Goal: Transaction & Acquisition: Subscribe to service/newsletter

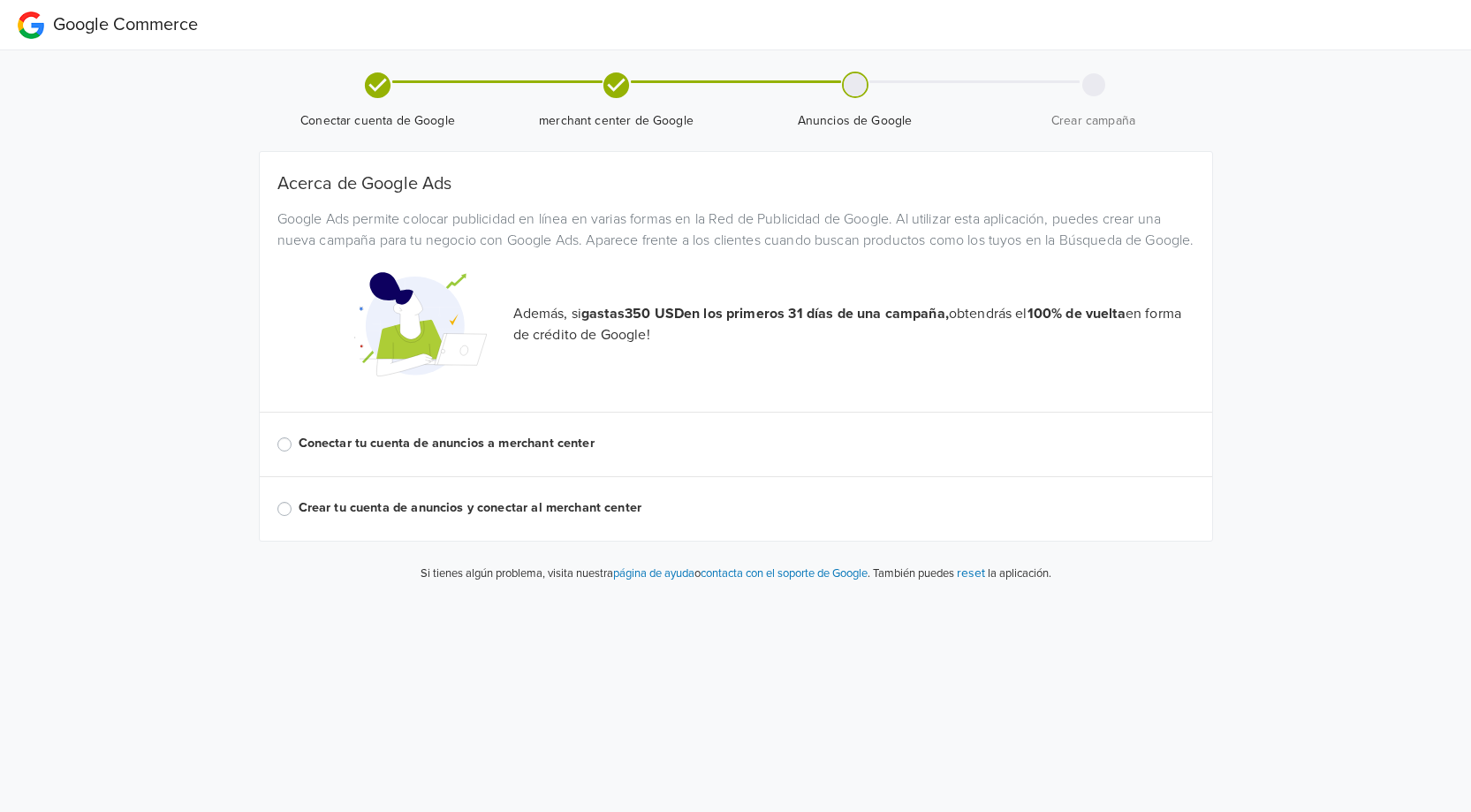
click at [325, 453] on label "Conectar tu cuenta de anuncios a merchant center" at bounding box center [747, 443] width 896 height 20
click at [0, 0] on input "Conectar tu cuenta de anuncios a merchant center" at bounding box center [0, 0] width 0 height 0
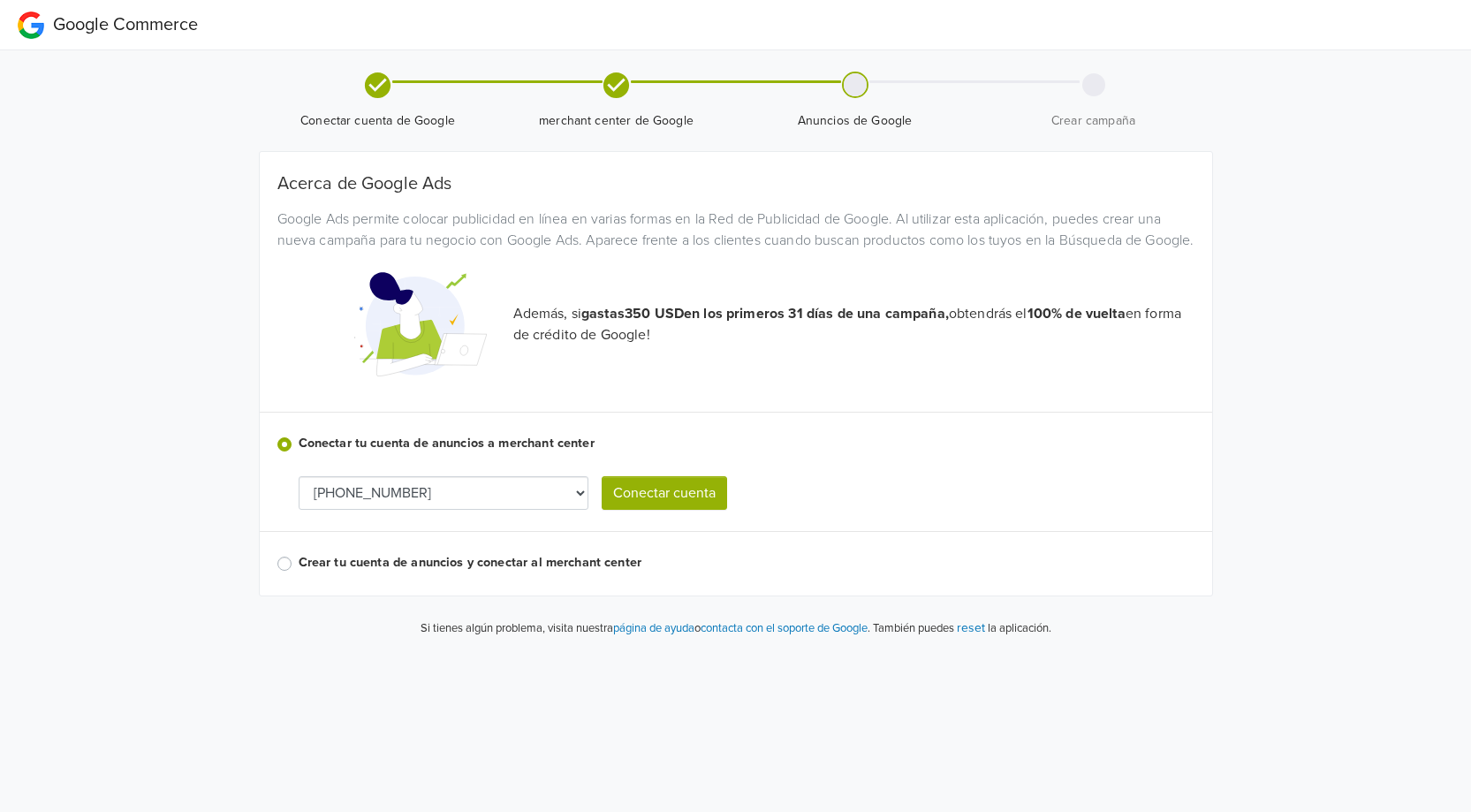
click at [505, 510] on select "[PHONE_NUMBER] [PHONE_NUMBER] [PHONE_NUMBER] [PHONE_NUMBER] [PHONE_NUMBER] [PHO…" at bounding box center [444, 492] width 290 height 33
click at [500, 510] on select "[PHONE_NUMBER] [PHONE_NUMBER] [PHONE_NUMBER] [PHONE_NUMBER] [PHONE_NUMBER] [PHO…" at bounding box center [444, 492] width 290 height 33
click at [498, 510] on select "[PHONE_NUMBER] [PHONE_NUMBER] [PHONE_NUMBER] [PHONE_NUMBER] [PHONE_NUMBER] [PHO…" at bounding box center [444, 492] width 290 height 33
click at [453, 510] on select "[PHONE_NUMBER] [PHONE_NUMBER] [PHONE_NUMBER] [PHONE_NUMBER] [PHONE_NUMBER] [PHO…" at bounding box center [444, 492] width 290 height 33
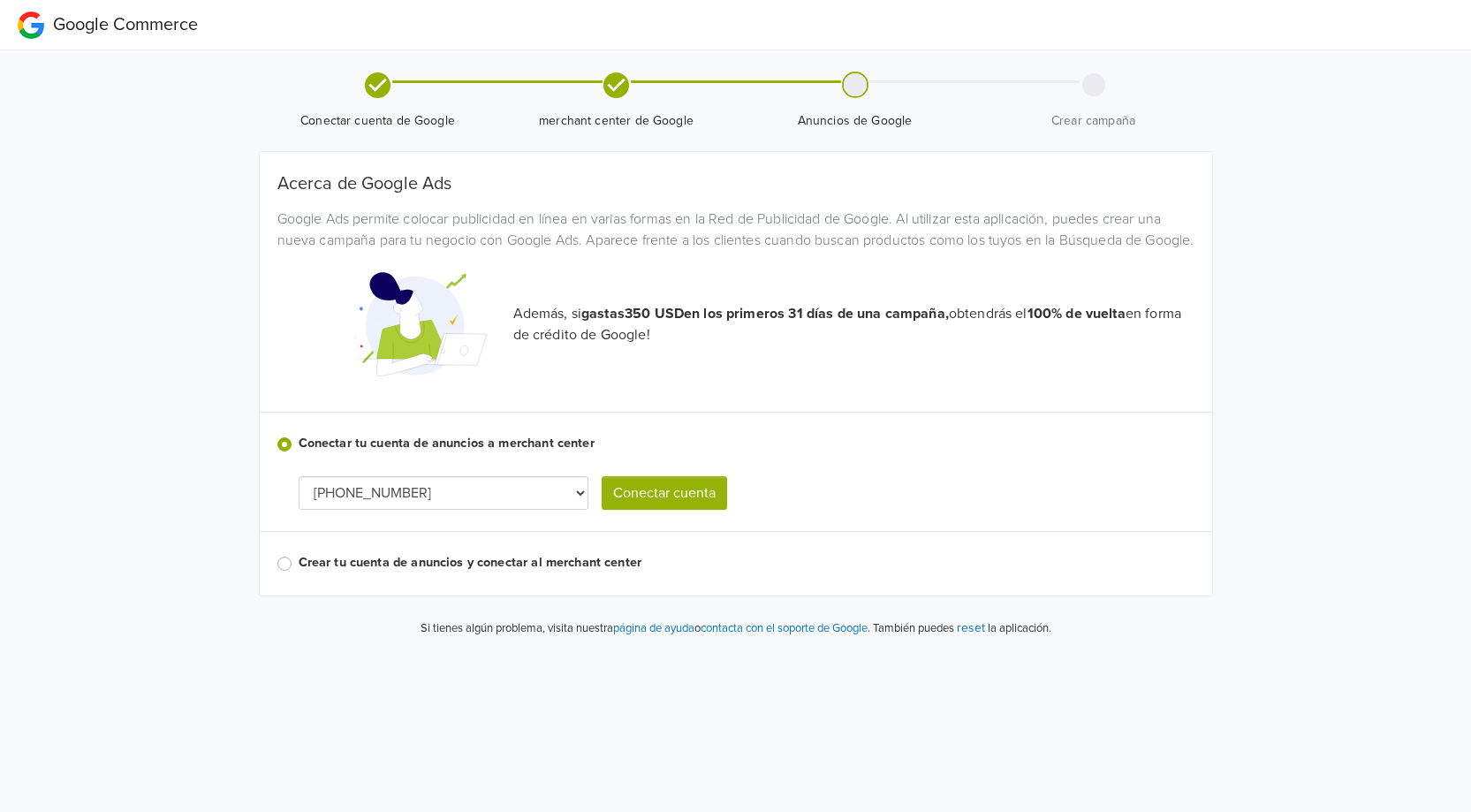
select select "2948889025"
click at [667, 510] on button "Conectar cuenta" at bounding box center [664, 492] width 125 height 33
select select "2948889025"
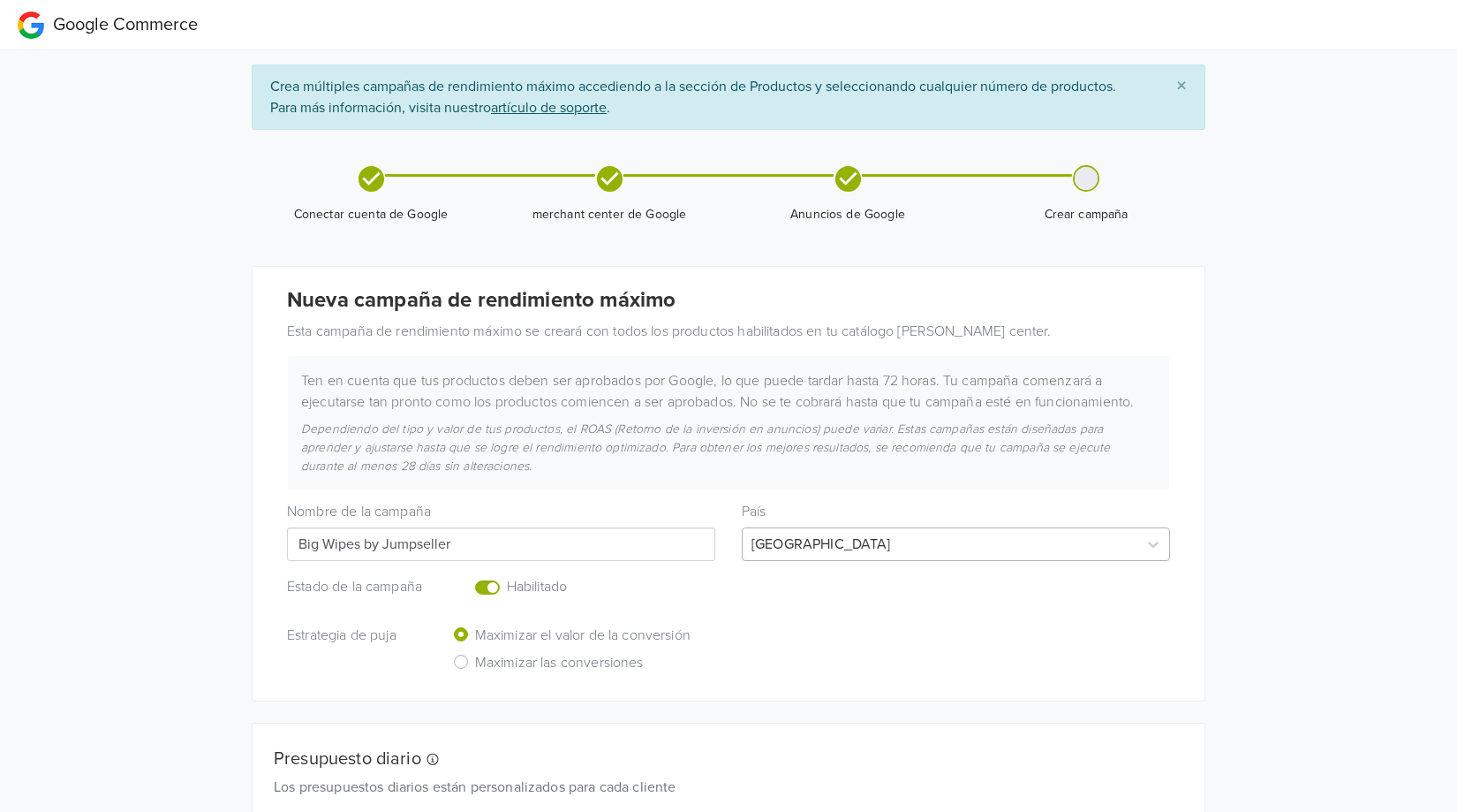
scroll to position [28, 0]
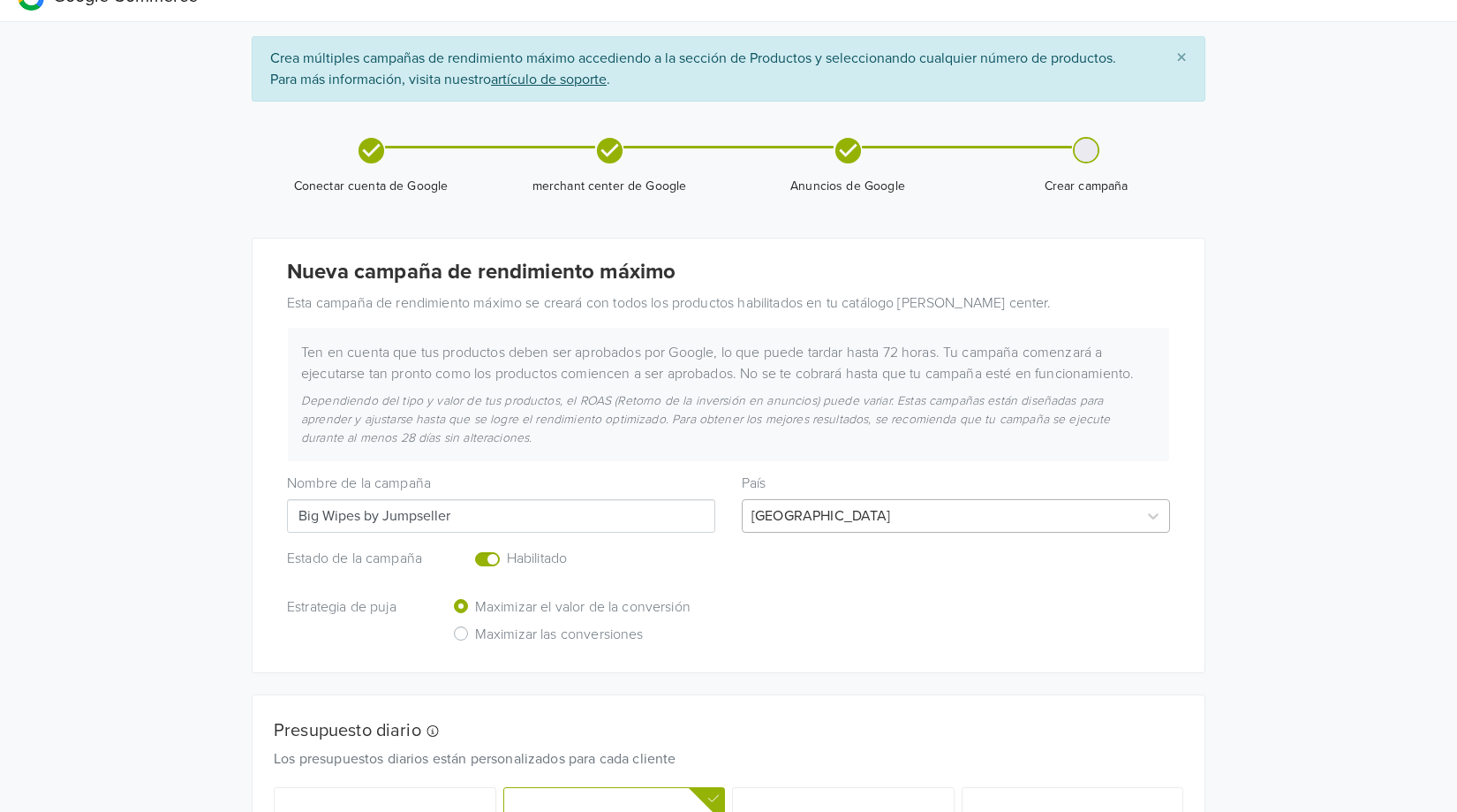
click at [829, 532] on div "[GEOGRAPHIC_DATA]" at bounding box center [956, 515] width 428 height 33
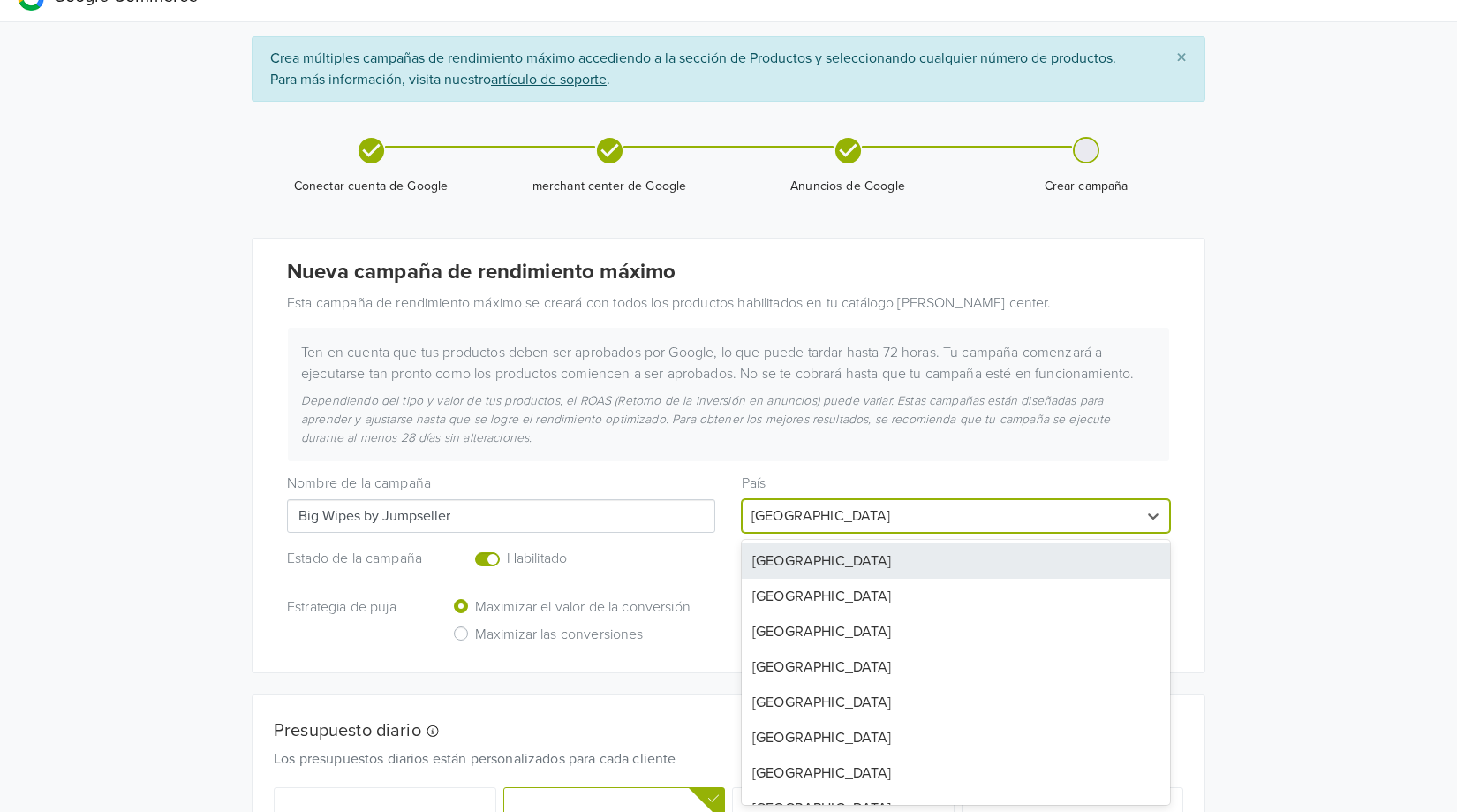
click at [829, 540] on div "[GEOGRAPHIC_DATA] [GEOGRAPHIC_DATA] [GEOGRAPHIC_DATA] [GEOGRAPHIC_DATA] [GEOGRA…" at bounding box center [956, 672] width 428 height 265
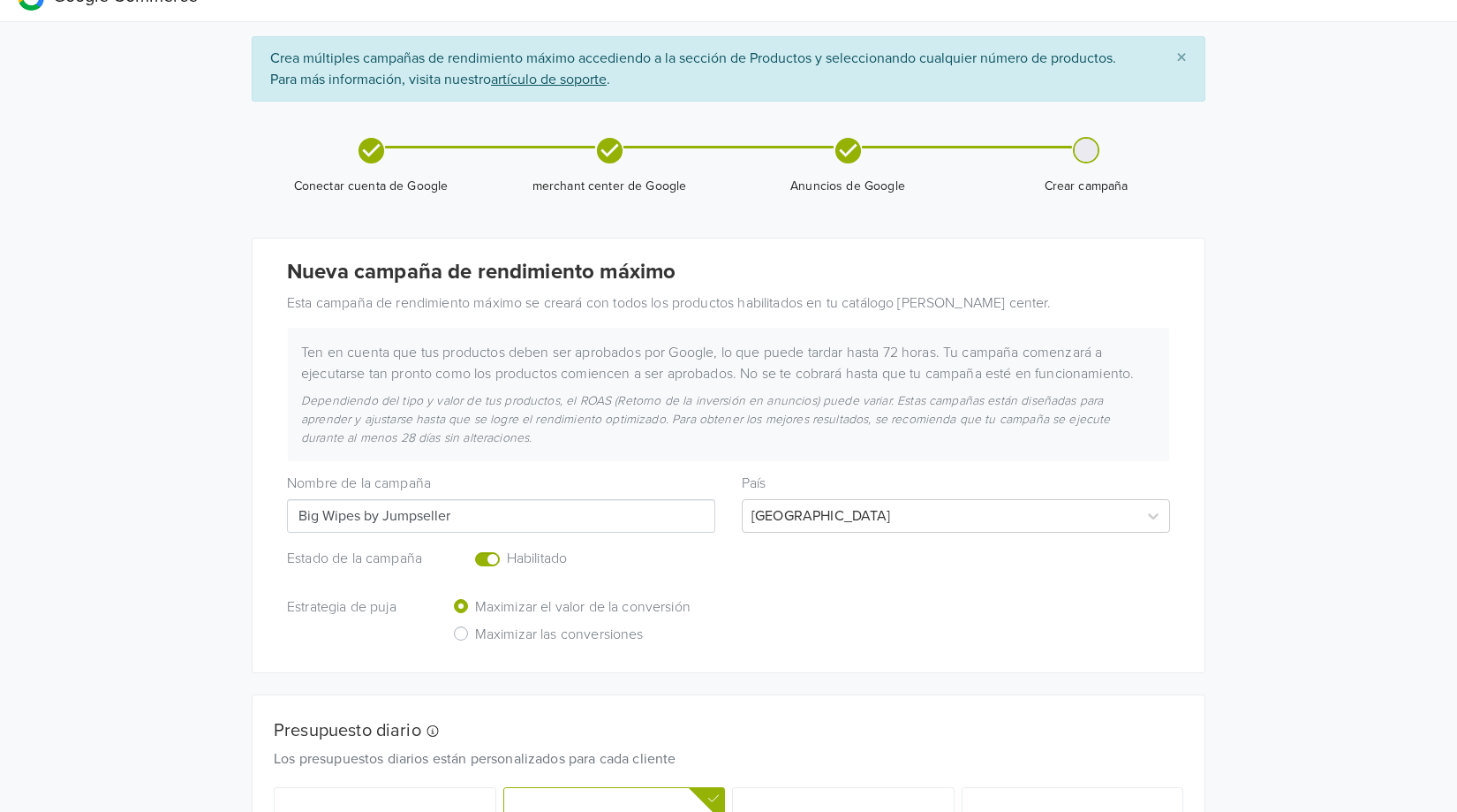
click at [970, 466] on div "Nombre de la campaña Big Wipes by Jumpseller [GEOGRAPHIC_DATA]" at bounding box center [728, 497] width 910 height 72
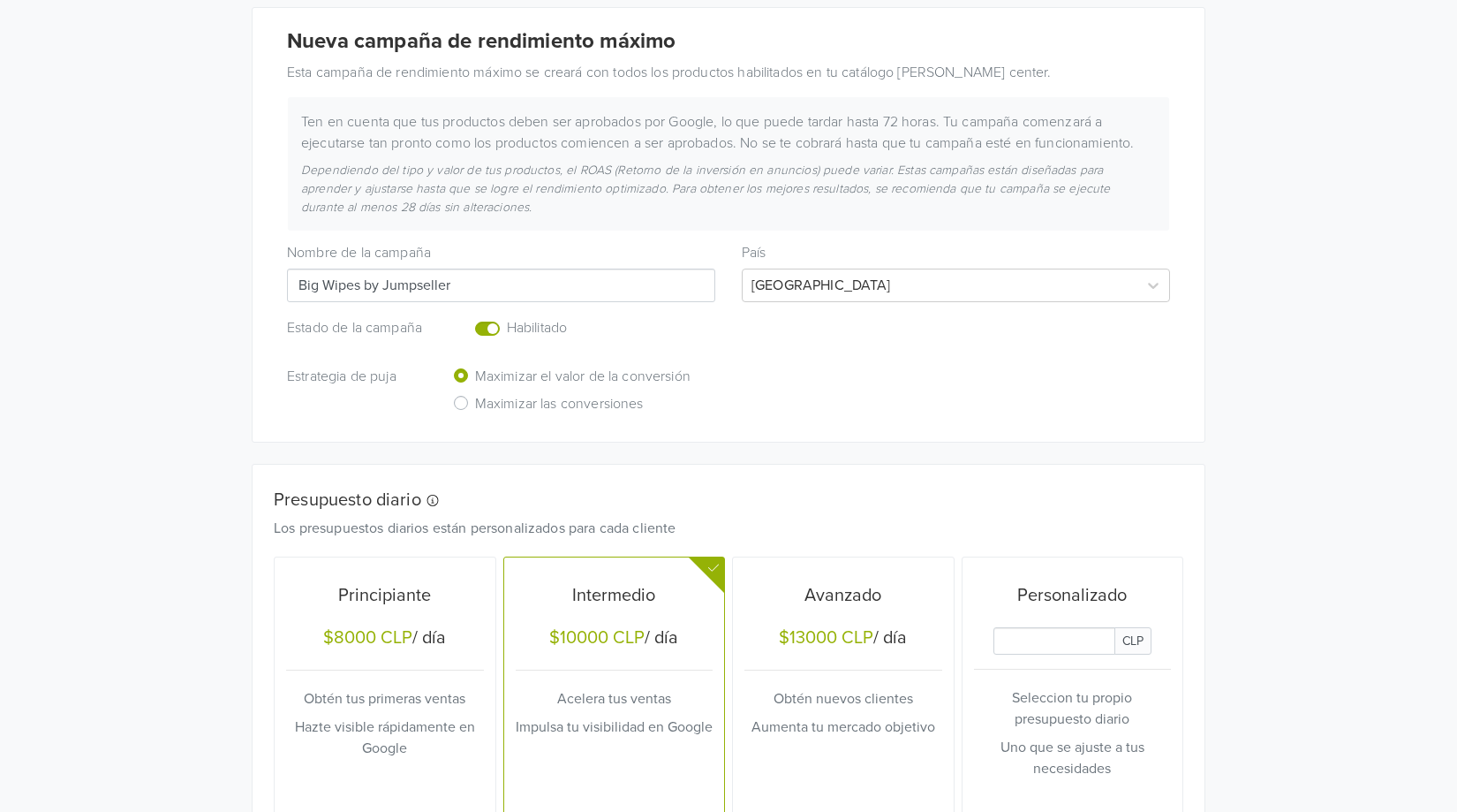
scroll to position [381, 0]
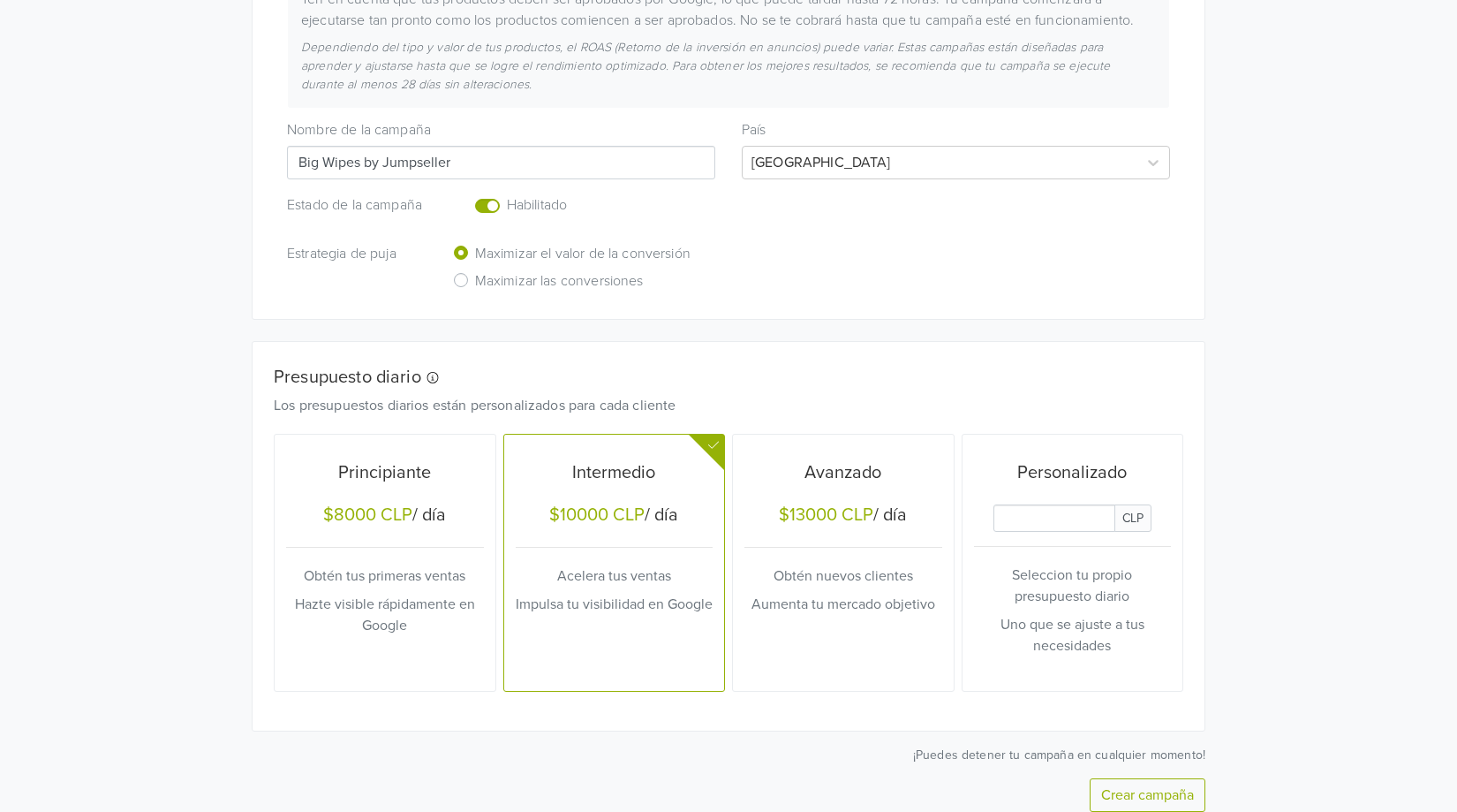
click at [507, 195] on label "Enabled or pause your campaign" at bounding box center [507, 195] width 0 height 0
click at [0, 0] on input "checkbox" at bounding box center [0, 0] width 0 height 0
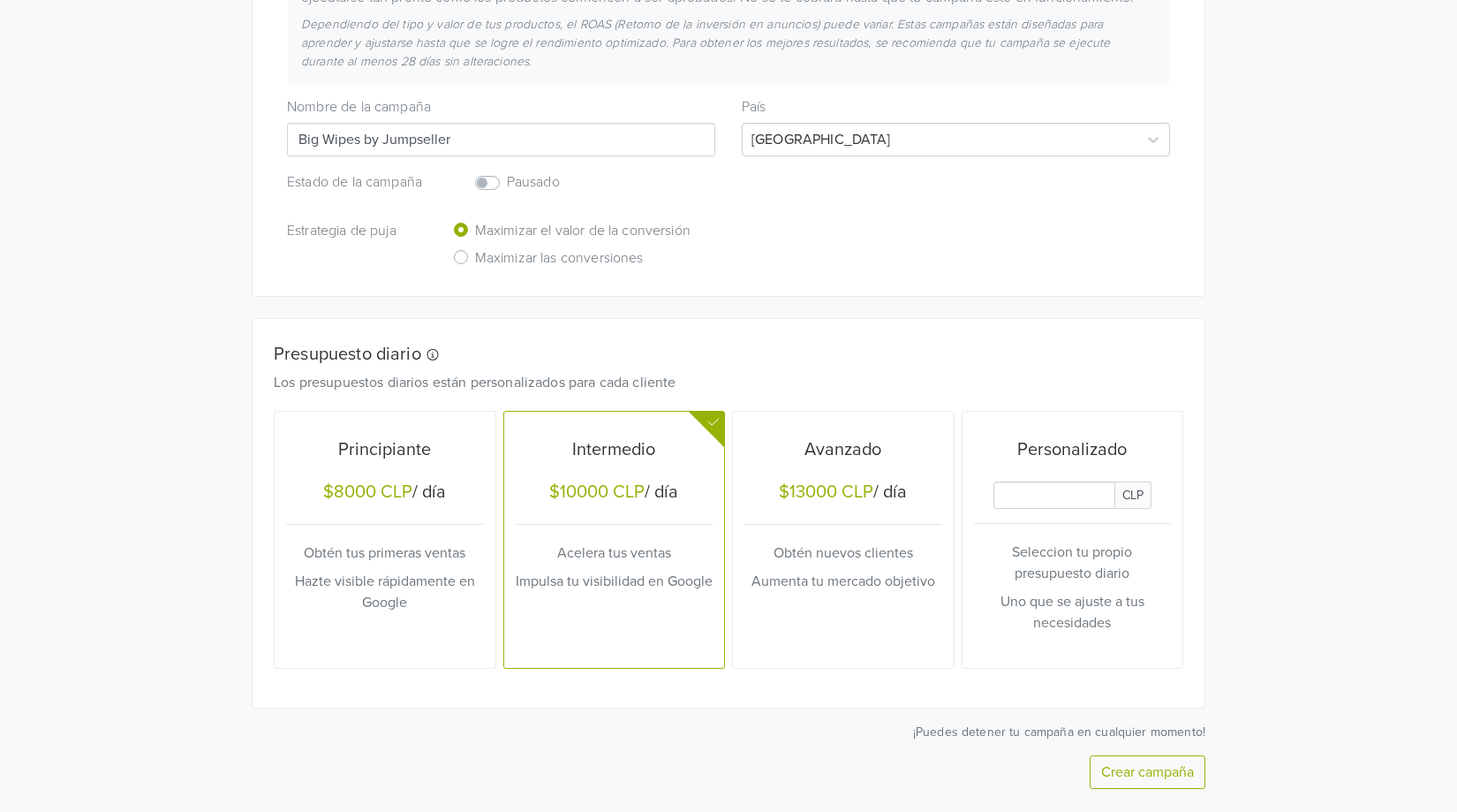
scroll to position [459, 0]
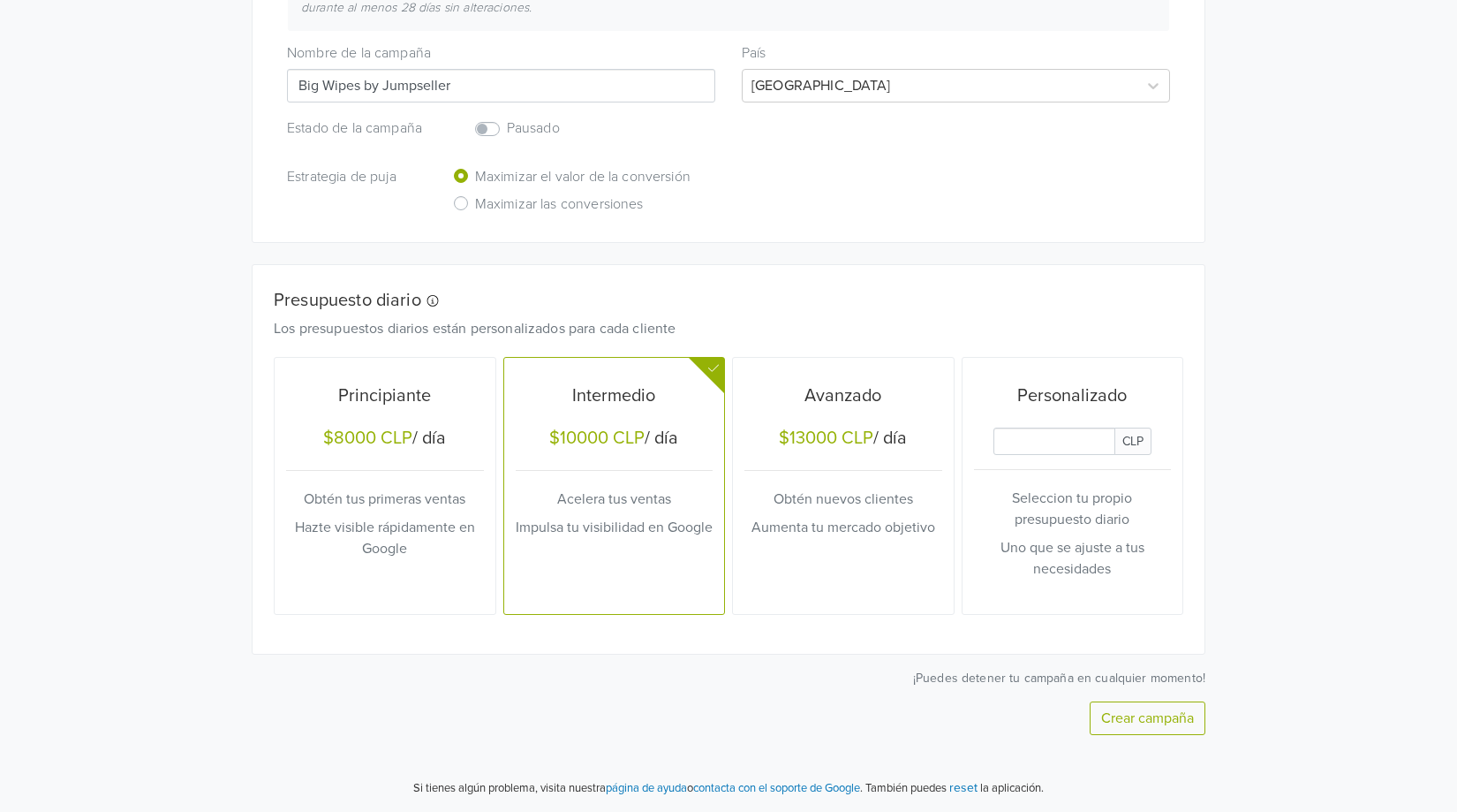
click at [1131, 726] on button "Crear campaña" at bounding box center [1148, 718] width 116 height 33
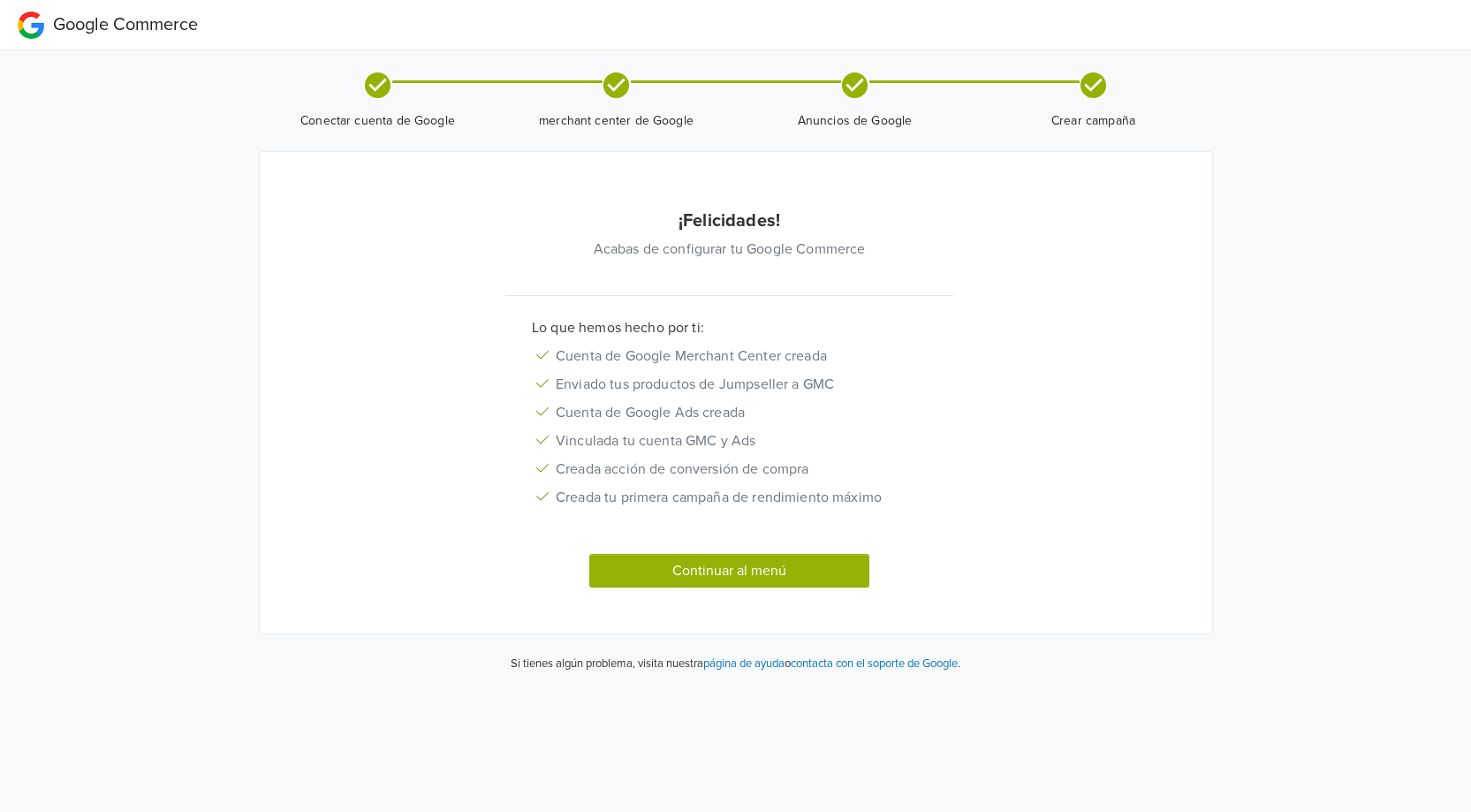
click at [694, 572] on button "Continuar al menú" at bounding box center [730, 570] width 281 height 33
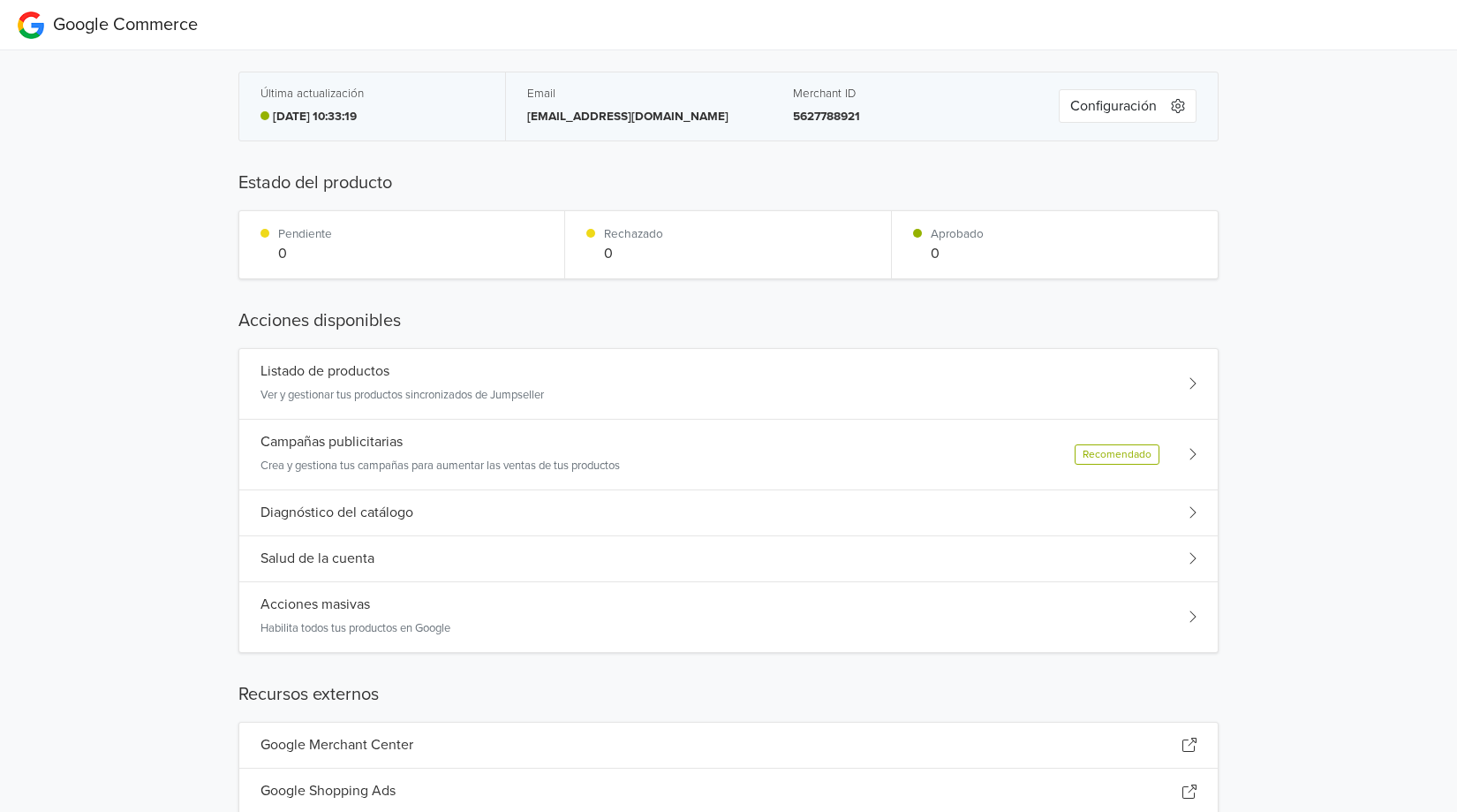
click at [351, 519] on h5 "Diagnóstico del catálogo" at bounding box center [337, 513] width 153 height 17
